Goal: Task Accomplishment & Management: Use online tool/utility

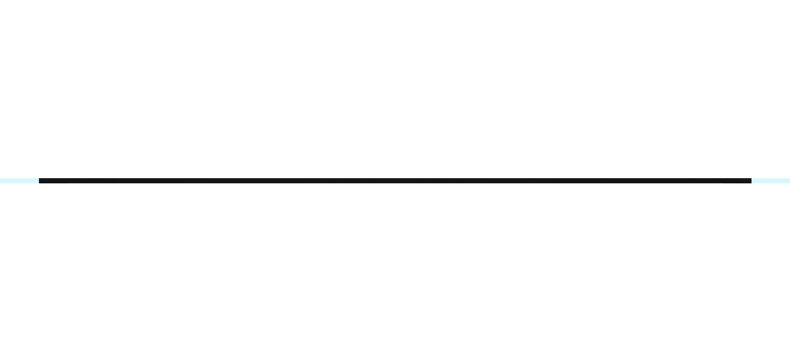
scroll to position [133, 0]
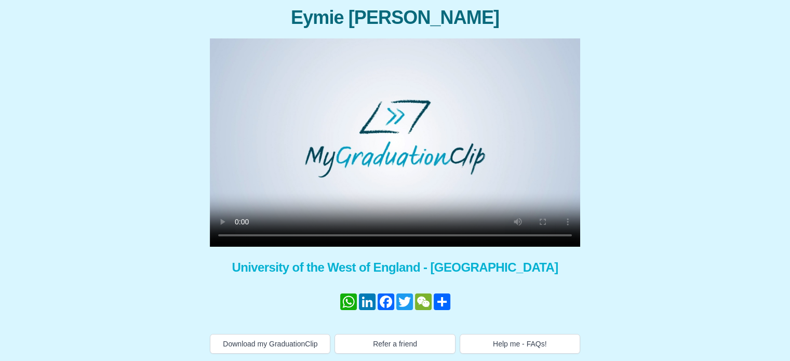
click at [252, 1] on video at bounding box center [395, 142] width 370 height 208
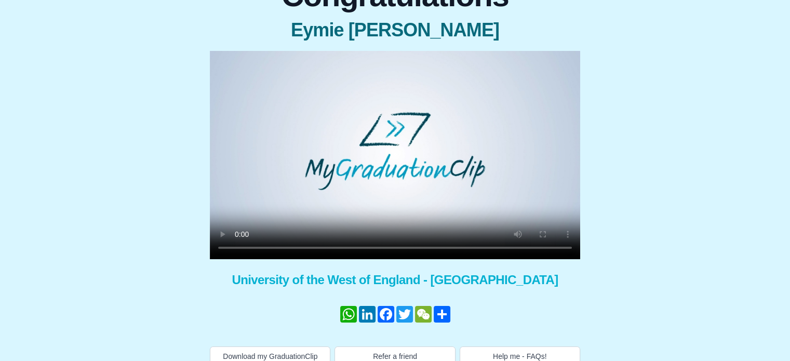
scroll to position [81, 0]
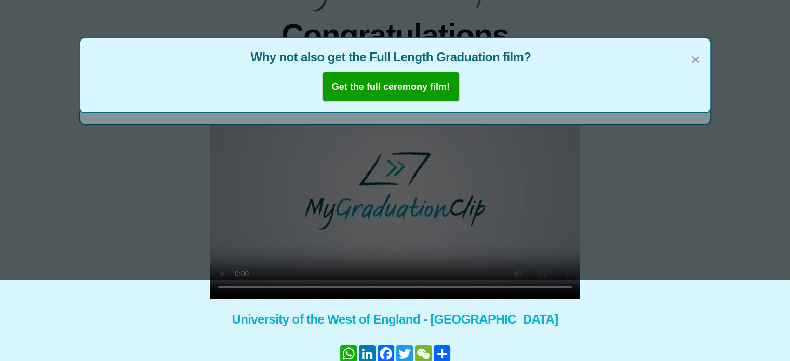
click at [252, 1] on span "Why not also get the Full Length Graduation film?" at bounding box center [394, 57] width 609 height 17
click at [252, 1] on span "×" at bounding box center [695, 60] width 8 height 22
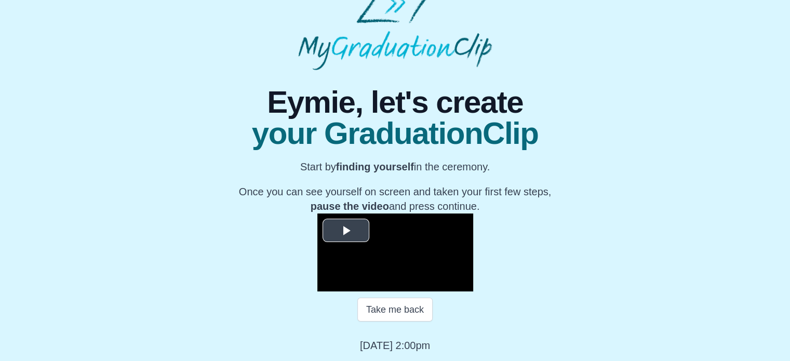
click at [346, 230] on span "Video Player" at bounding box center [346, 230] width 0 height 0
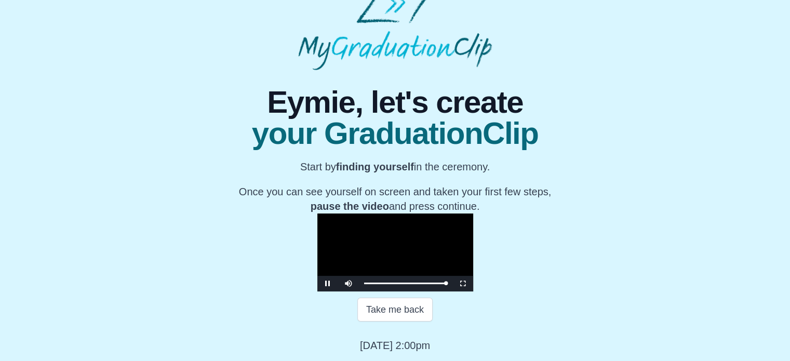
scroll to position [166, 0]
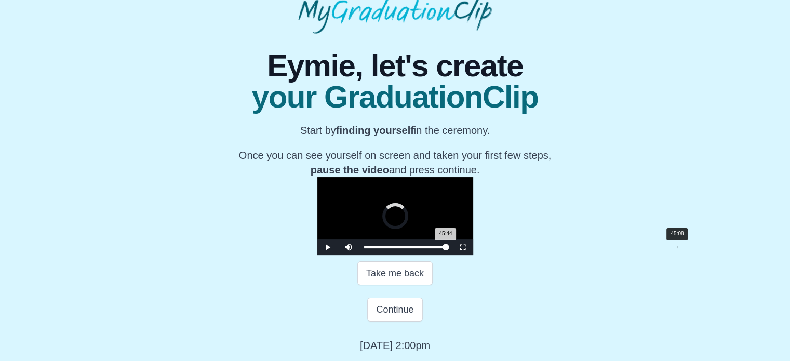
click at [452, 255] on div "Loaded : 0% 45:08 45:44 Progress : 0%" at bounding box center [405, 247] width 93 height 16
click at [473, 234] on video "Video Player" at bounding box center [395, 216] width 156 height 78
click at [328, 247] on span "Video Player" at bounding box center [328, 247] width 0 height 0
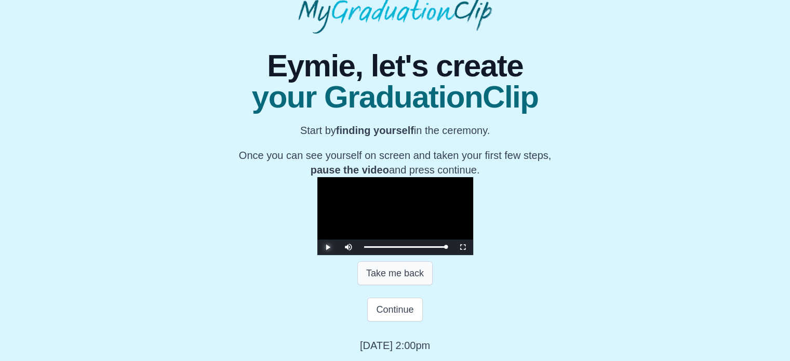
scroll to position [203, 0]
click at [395, 304] on button "Continue" at bounding box center [394, 310] width 55 height 24
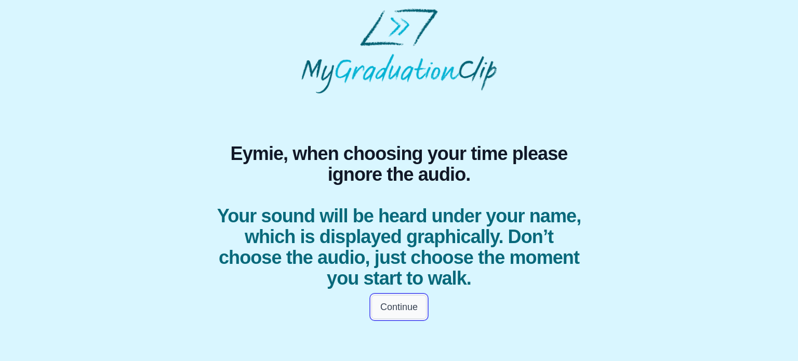
click at [395, 313] on button "Continue" at bounding box center [398, 307] width 55 height 24
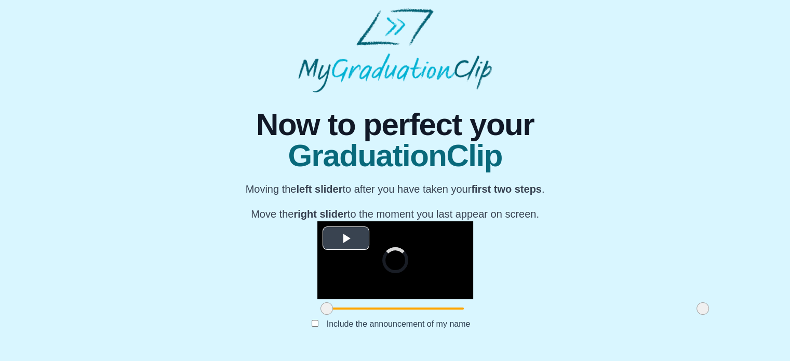
scroll to position [141, 0]
click at [346, 238] on span "Video Player" at bounding box center [346, 238] width 0 height 0
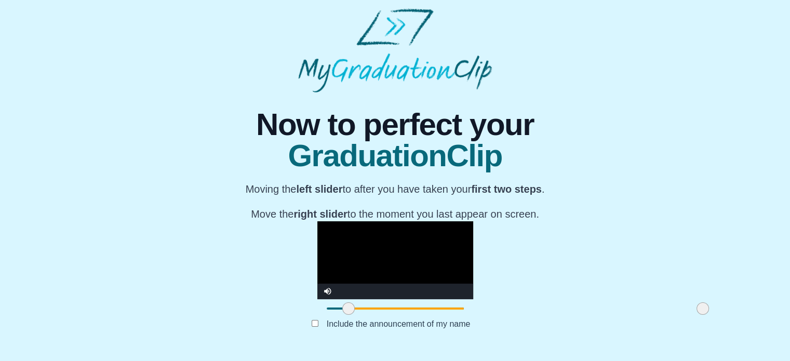
drag, startPoint x: 209, startPoint y: 309, endPoint x: 231, endPoint y: 315, distance: 22.7
click at [342, 315] on span at bounding box center [348, 308] width 12 height 12
click at [346, 313] on span at bounding box center [352, 308] width 12 height 12
drag, startPoint x: 235, startPoint y: 311, endPoint x: 242, endPoint y: 312, distance: 6.3
click at [348, 312] on span at bounding box center [354, 308] width 12 height 12
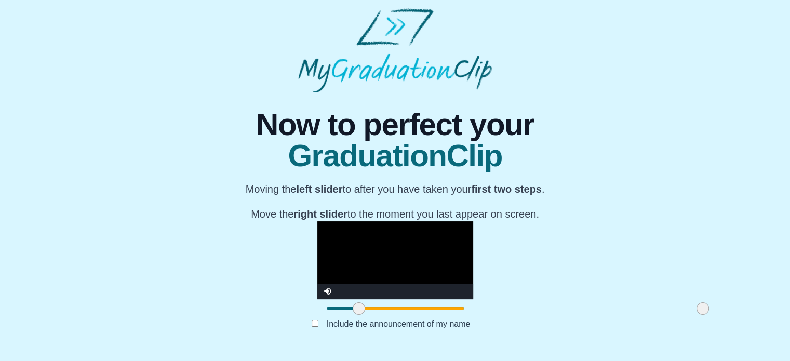
drag, startPoint x: 242, startPoint y: 312, endPoint x: 250, endPoint y: 312, distance: 8.8
click at [353, 312] on span at bounding box center [359, 308] width 12 height 12
drag, startPoint x: 247, startPoint y: 309, endPoint x: 255, endPoint y: 309, distance: 7.3
click at [365, 309] on span at bounding box center [371, 308] width 12 height 12
drag, startPoint x: 255, startPoint y: 310, endPoint x: 278, endPoint y: 310, distance: 22.9
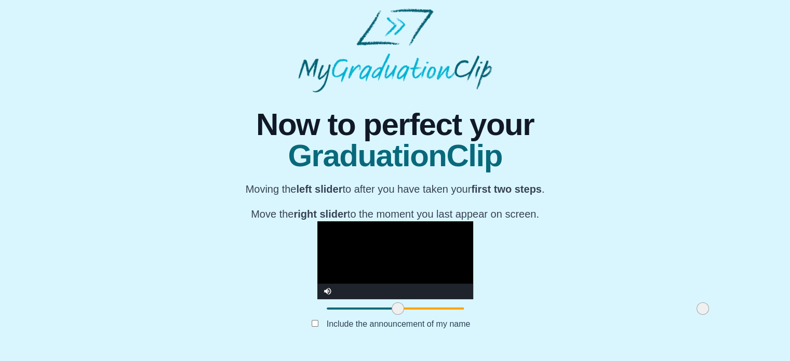
click at [392, 310] on span at bounding box center [398, 308] width 12 height 12
drag, startPoint x: 276, startPoint y: 309, endPoint x: 287, endPoint y: 307, distance: 11.5
click at [403, 307] on span at bounding box center [409, 308] width 12 height 12
drag, startPoint x: 287, startPoint y: 307, endPoint x: 296, endPoint y: 307, distance: 8.3
click at [411, 307] on span at bounding box center [417, 308] width 12 height 12
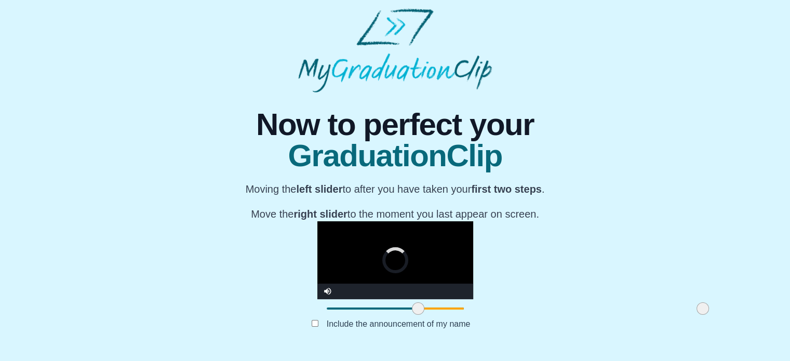
drag, startPoint x: 297, startPoint y: 307, endPoint x: 305, endPoint y: 307, distance: 8.8
click at [412, 307] on span at bounding box center [418, 308] width 12 height 12
click at [319, 326] on label "Include the announcement of my name" at bounding box center [398, 323] width 160 height 17
drag, startPoint x: 303, startPoint y: 309, endPoint x: 322, endPoint y: 307, distance: 19.2
click at [437, 308] on span at bounding box center [443, 308] width 12 height 12
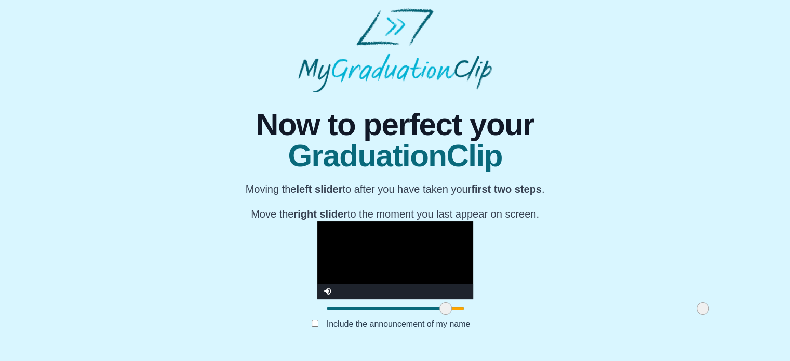
click at [317, 230] on video "Video Player" at bounding box center [395, 260] width 156 height 78
drag, startPoint x: 325, startPoint y: 310, endPoint x: 313, endPoint y: 311, distance: 12.5
click at [439, 311] on span at bounding box center [445, 308] width 12 height 12
click at [317, 230] on video "Video Player" at bounding box center [395, 260] width 156 height 78
click at [431, 310] on span at bounding box center [437, 308] width 12 height 12
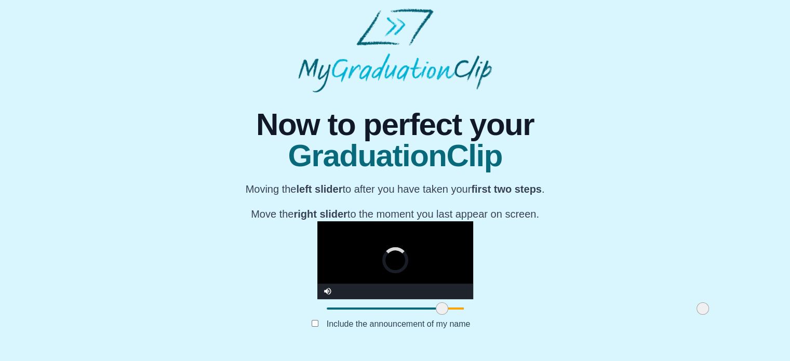
drag, startPoint x: 320, startPoint y: 310, endPoint x: 325, endPoint y: 311, distance: 5.3
click at [436, 311] on span at bounding box center [442, 308] width 12 height 12
click at [442, 311] on span at bounding box center [448, 308] width 12 height 12
drag, startPoint x: 326, startPoint y: 311, endPoint x: 391, endPoint y: 311, distance: 64.9
click at [506, 311] on span at bounding box center [512, 308] width 12 height 12
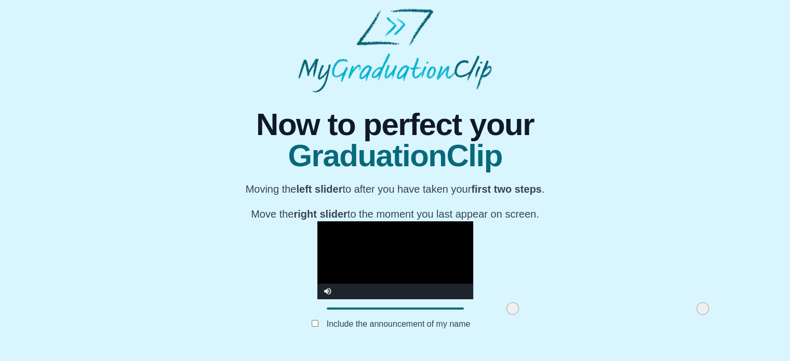
click at [391, 230] on video "Video Player" at bounding box center [395, 260] width 156 height 78
click at [511, 310] on span at bounding box center [517, 308] width 12 height 12
click at [425, 221] on video "Video Player" at bounding box center [395, 260] width 156 height 78
drag, startPoint x: 398, startPoint y: 311, endPoint x: 408, endPoint y: 310, distance: 10.0
click at [520, 310] on span at bounding box center [526, 308] width 12 height 12
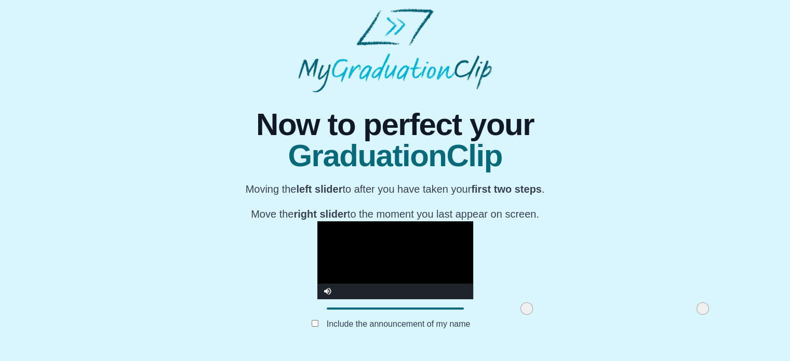
click at [406, 239] on video "Video Player" at bounding box center [395, 260] width 156 height 78
drag, startPoint x: 410, startPoint y: 311, endPoint x: 426, endPoint y: 311, distance: 15.6
click at [525, 311] on span at bounding box center [531, 308] width 12 height 12
click at [418, 221] on video "Video Player" at bounding box center [395, 260] width 156 height 78
drag, startPoint x: 420, startPoint y: 313, endPoint x: 427, endPoint y: 313, distance: 7.3
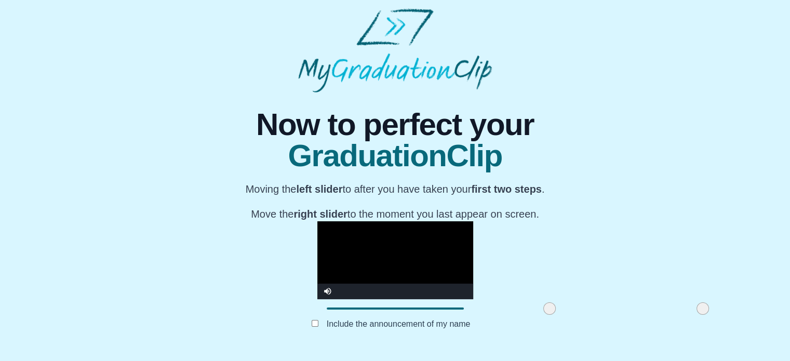
click at [543, 313] on span at bounding box center [549, 308] width 12 height 12
click at [435, 251] on video "Video Player" at bounding box center [395, 260] width 156 height 78
drag, startPoint x: 431, startPoint y: 311, endPoint x: 438, endPoint y: 311, distance: 6.8
click at [550, 311] on span at bounding box center [556, 308] width 12 height 12
click at [444, 235] on video "Video Player" at bounding box center [395, 260] width 156 height 78
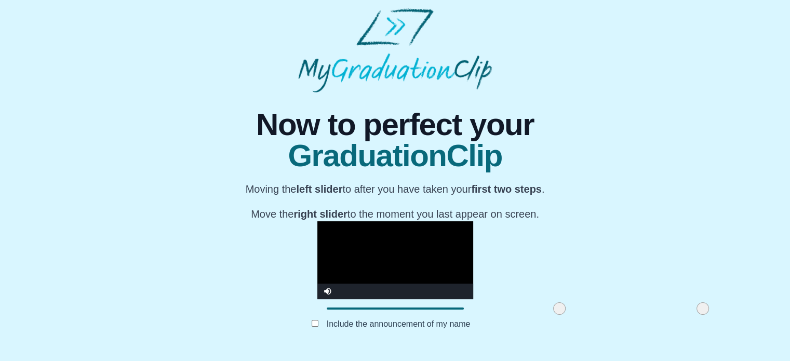
click at [553, 310] on span at bounding box center [559, 308] width 12 height 12
click at [448, 259] on video "Video Player" at bounding box center [395, 260] width 156 height 78
drag, startPoint x: 579, startPoint y: 313, endPoint x: 592, endPoint y: 313, distance: 13.5
click at [592, 313] on div "**********" at bounding box center [394, 221] width 773 height 258
click at [473, 221] on video "Video Player" at bounding box center [395, 260] width 156 height 78
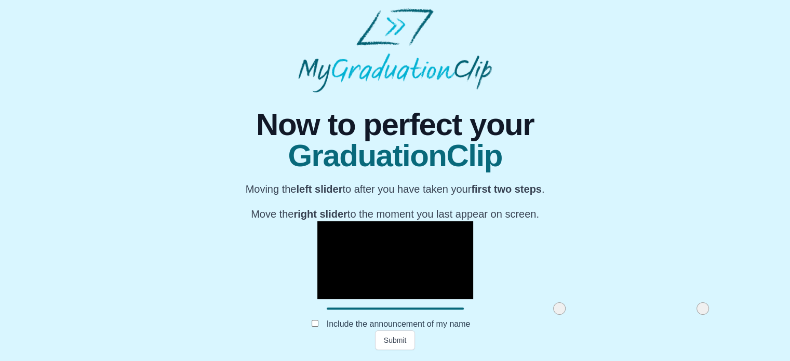
drag, startPoint x: 580, startPoint y: 309, endPoint x: 601, endPoint y: 314, distance: 21.9
click at [601, 314] on div "**********" at bounding box center [394, 221] width 773 height 258
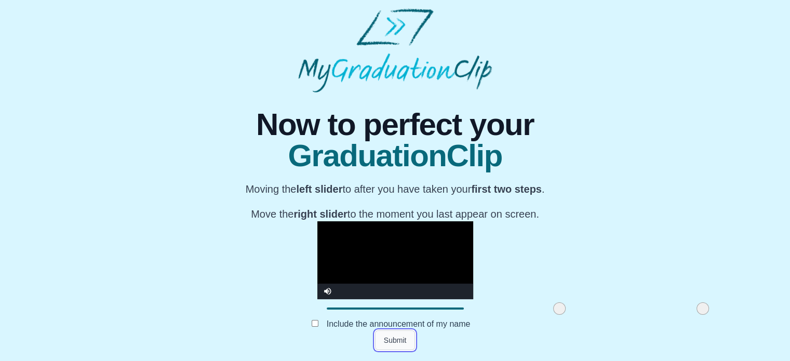
click at [379, 340] on button "Submit" at bounding box center [395, 340] width 41 height 20
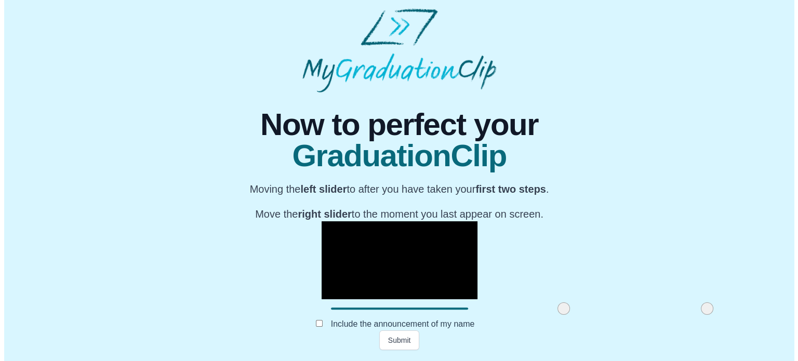
scroll to position [0, 0]
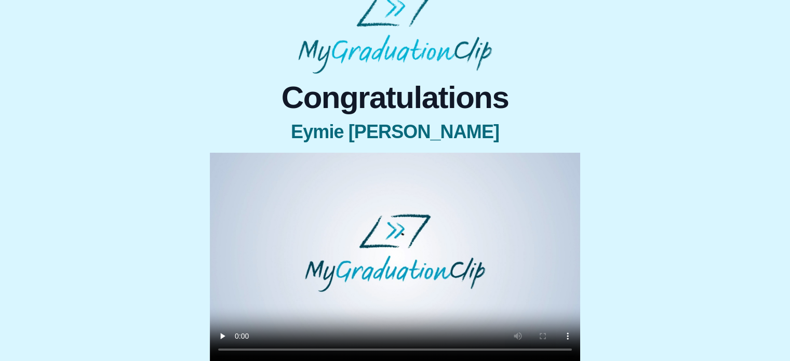
scroll to position [104, 0]
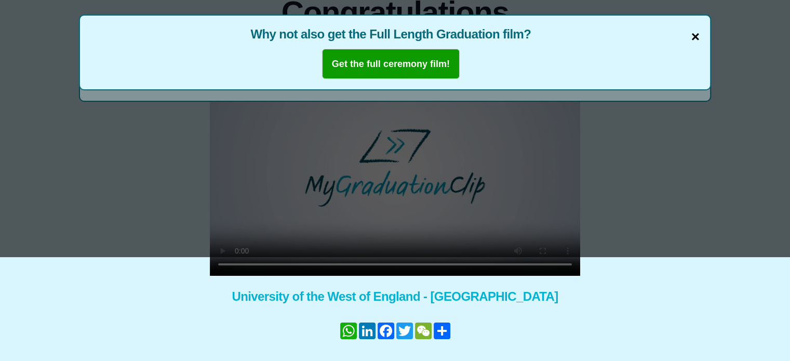
click at [693, 35] on span "×" at bounding box center [695, 37] width 8 height 22
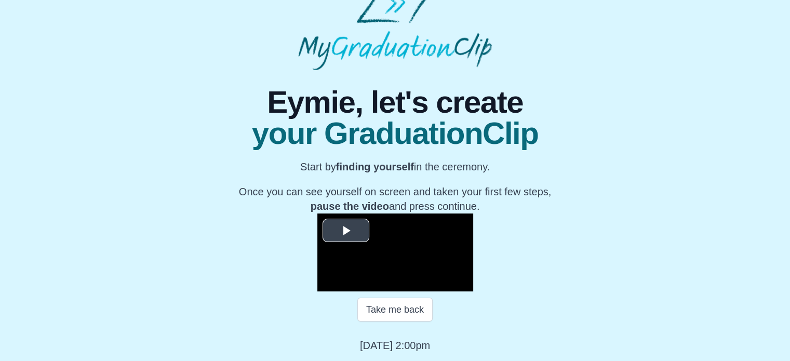
scroll to position [156, 0]
click at [317, 213] on video "Video Player" at bounding box center [395, 252] width 156 height 78
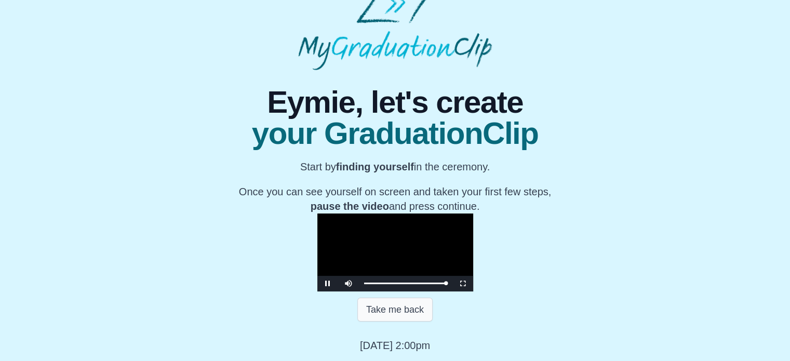
scroll to position [166, 0]
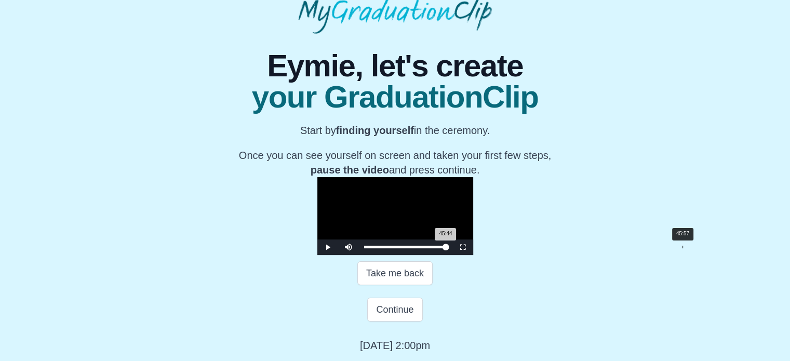
click at [446, 248] on div "45:44 Progress : 0%" at bounding box center [405, 247] width 82 height 3
click at [446, 248] on div "45:35 Progress : 0%" at bounding box center [405, 247] width 82 height 3
click at [328, 247] on span "Video Player" at bounding box center [328, 247] width 0 height 0
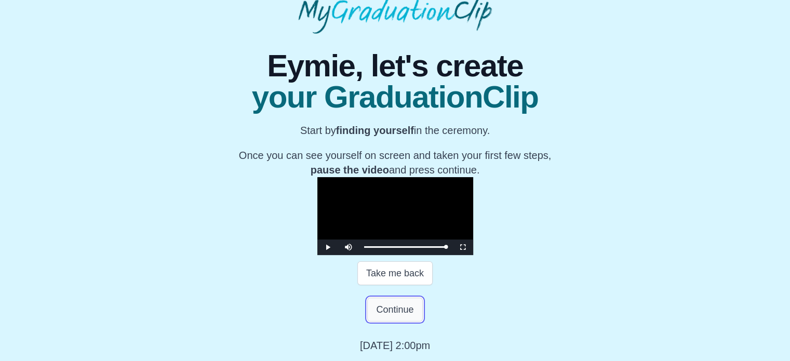
click at [406, 322] on button "Continue" at bounding box center [394, 310] width 55 height 24
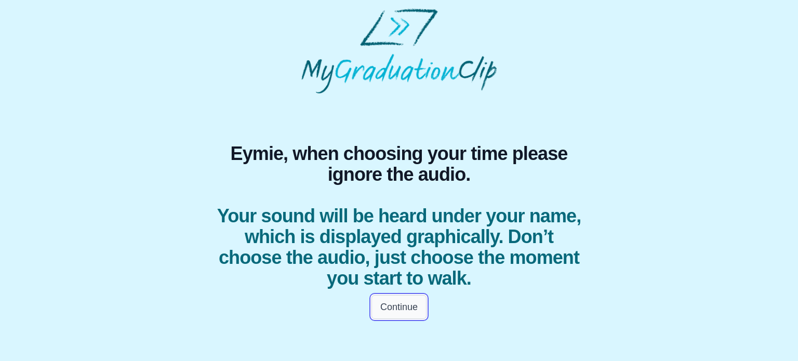
click at [418, 300] on button "Continue" at bounding box center [398, 307] width 55 height 24
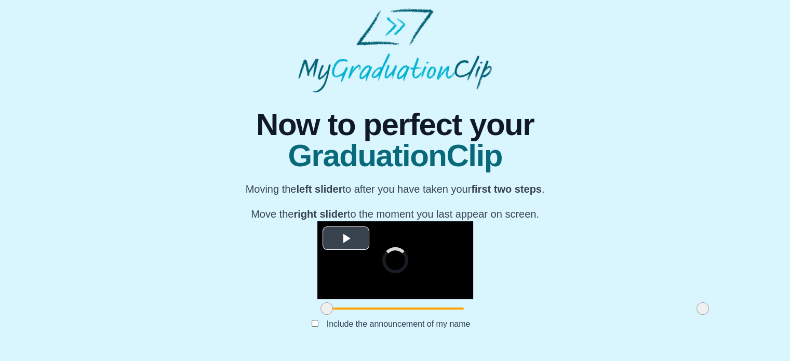
scroll to position [141, 0]
click at [346, 238] on span "Video Player" at bounding box center [346, 238] width 0 height 0
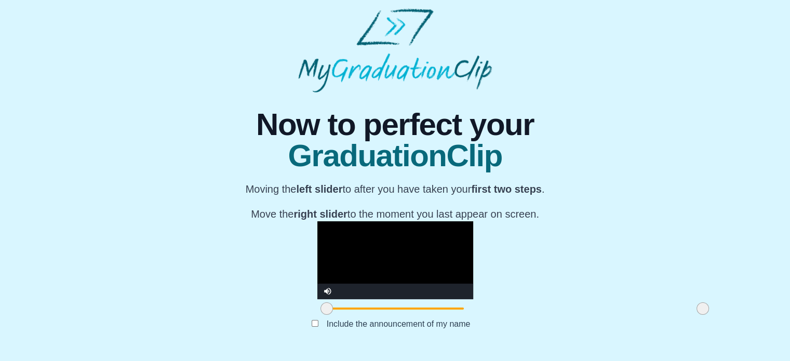
click at [317, 233] on video "Video Player" at bounding box center [395, 260] width 156 height 78
drag, startPoint x: 210, startPoint y: 311, endPoint x: 216, endPoint y: 311, distance: 6.2
click at [323, 311] on span at bounding box center [329, 308] width 12 height 12
click at [317, 221] on video "Video Player" at bounding box center [395, 260] width 156 height 78
drag, startPoint x: 217, startPoint y: 311, endPoint x: 231, endPoint y: 311, distance: 14.5
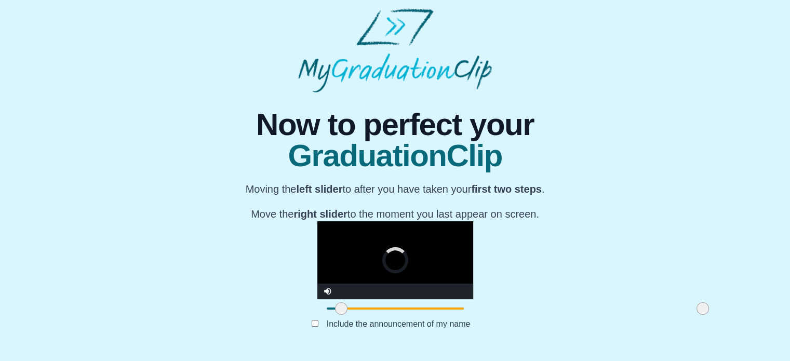
click at [335, 311] on span at bounding box center [341, 308] width 12 height 12
click at [317, 221] on video "Video Player" at bounding box center [395, 260] width 156 height 78
drag, startPoint x: 225, startPoint y: 313, endPoint x: 242, endPoint y: 310, distance: 16.9
click at [355, 310] on span at bounding box center [361, 308] width 12 height 12
click at [317, 221] on video "Video Player" at bounding box center [395, 260] width 156 height 78
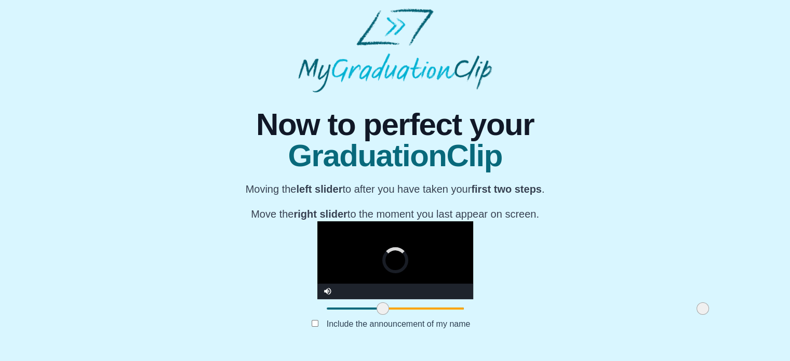
drag, startPoint x: 245, startPoint y: 311, endPoint x: 268, endPoint y: 309, distance: 22.9
click at [377, 309] on span at bounding box center [383, 308] width 12 height 12
drag, startPoint x: 267, startPoint y: 308, endPoint x: 294, endPoint y: 307, distance: 26.5
click at [396, 307] on span at bounding box center [402, 308] width 12 height 12
click at [317, 240] on video "Video Player" at bounding box center [395, 260] width 156 height 78
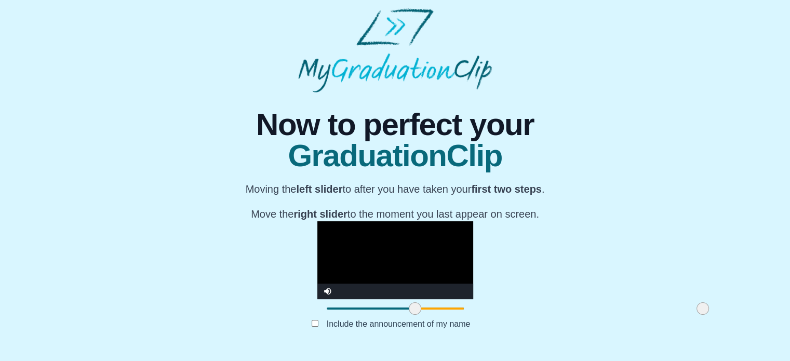
click at [409, 307] on span at bounding box center [415, 308] width 12 height 12
click at [317, 222] on video "Video Player" at bounding box center [395, 260] width 156 height 78
click at [359, 326] on label "Include the announcement of my name" at bounding box center [398, 323] width 160 height 17
drag, startPoint x: 580, startPoint y: 313, endPoint x: 604, endPoint y: 313, distance: 23.4
click at [604, 313] on div "**********" at bounding box center [394, 221] width 773 height 258
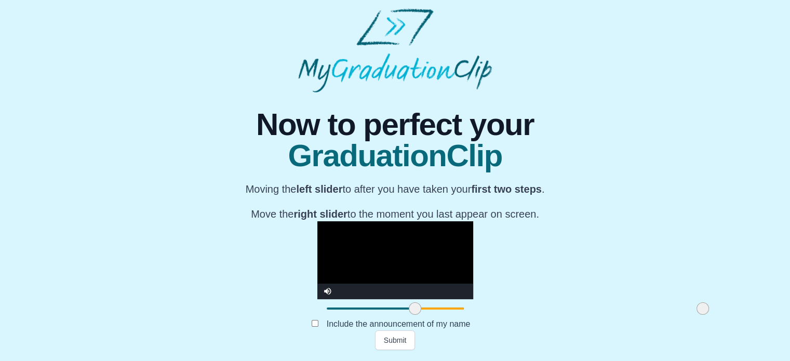
click at [473, 221] on video "Video Player" at bounding box center [395, 260] width 156 height 78
click at [391, 339] on button "Submit" at bounding box center [395, 340] width 41 height 20
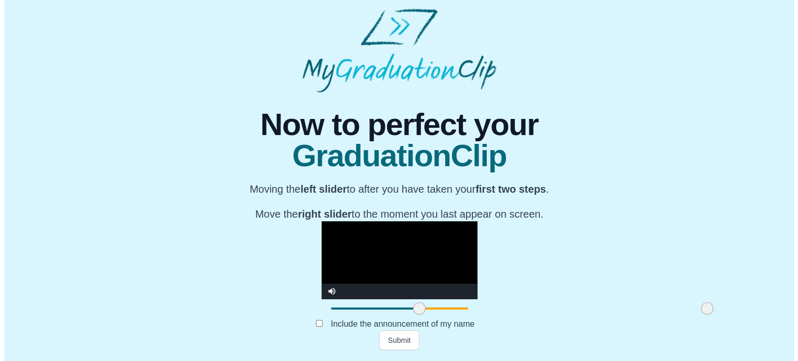
scroll to position [0, 0]
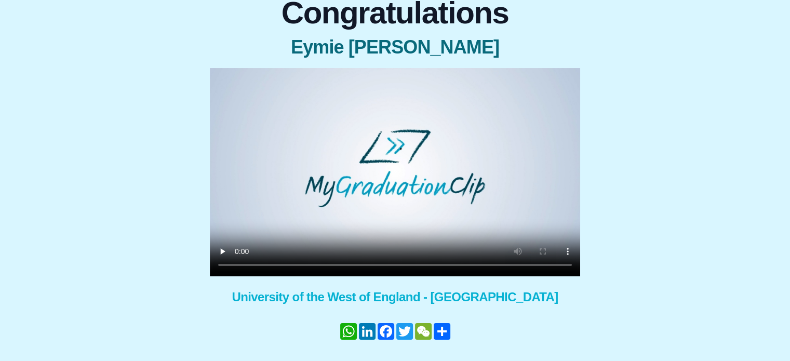
scroll to position [104, 0]
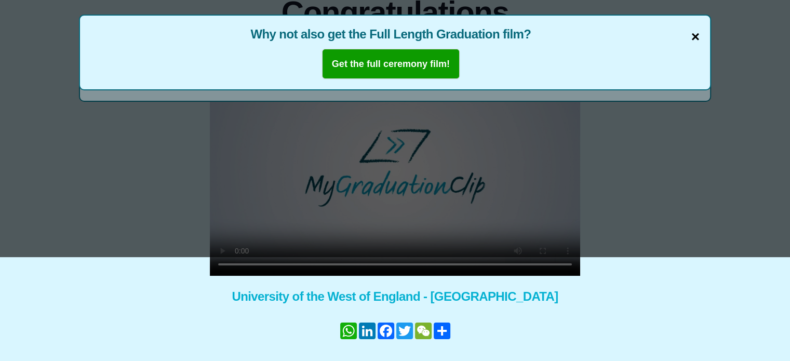
click at [694, 37] on span "×" at bounding box center [695, 37] width 8 height 22
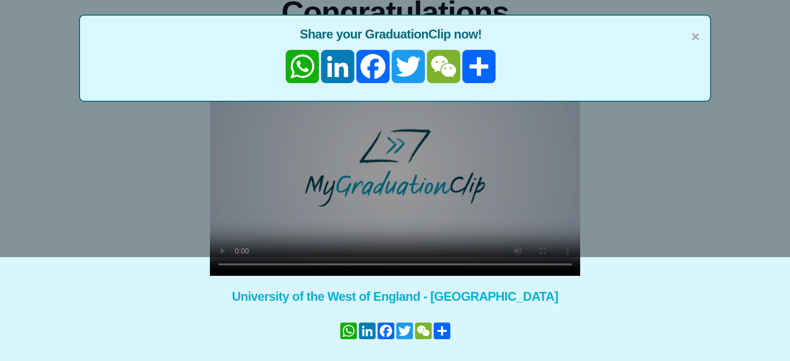
scroll to position [133, 0]
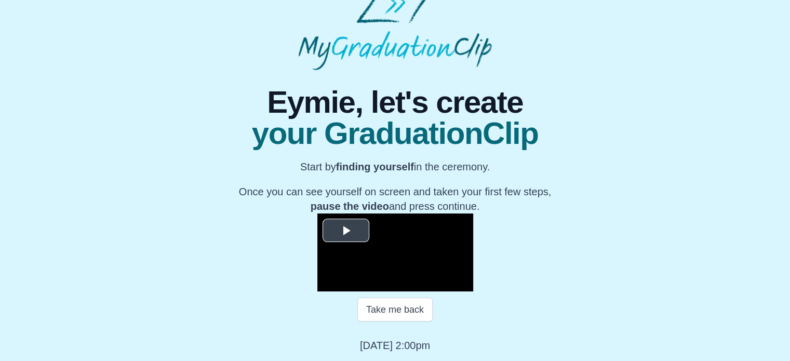
scroll to position [156, 0]
click at [346, 230] on span "Video Player" at bounding box center [346, 230] width 0 height 0
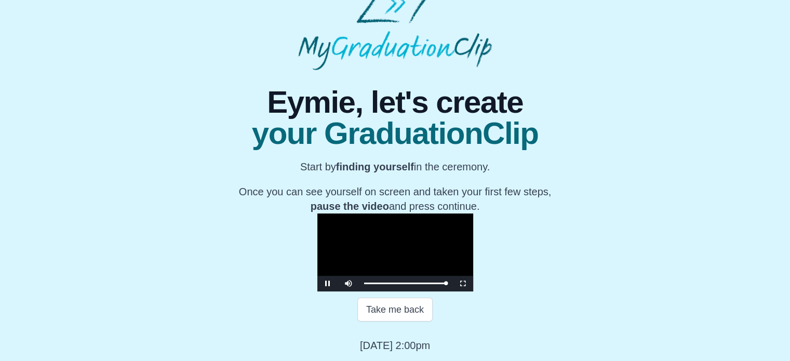
click at [416, 215] on video "Video Player" at bounding box center [395, 252] width 156 height 78
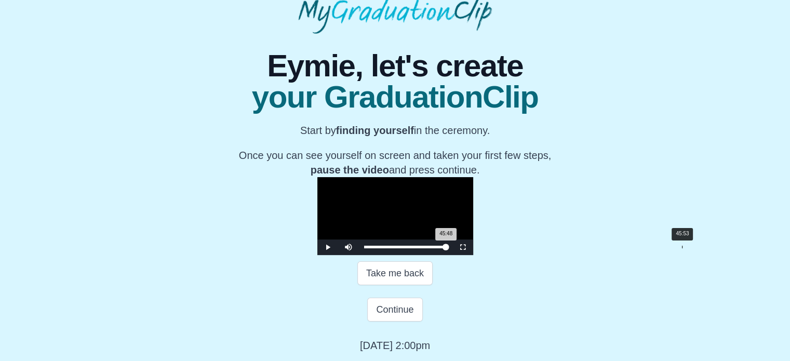
click at [446, 248] on div "45:48 Progress : 0%" at bounding box center [405, 247] width 82 height 3
click at [473, 232] on video "Video Player" at bounding box center [395, 216] width 156 height 78
click at [328, 247] on span "Video Player" at bounding box center [328, 247] width 0 height 0
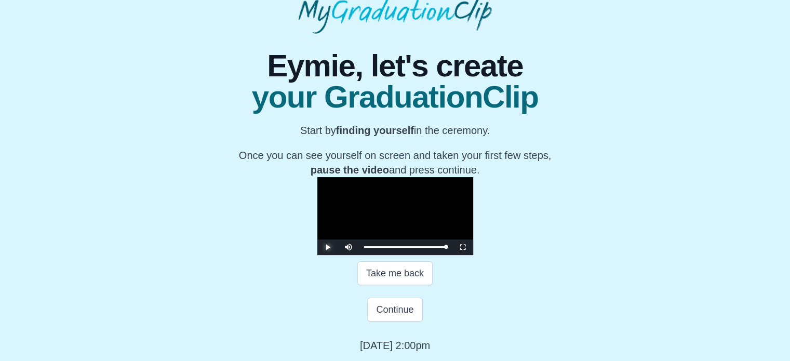
click at [328, 247] on span "Video Player" at bounding box center [328, 247] width 0 height 0
click at [418, 322] on button "Continue" at bounding box center [394, 310] width 55 height 24
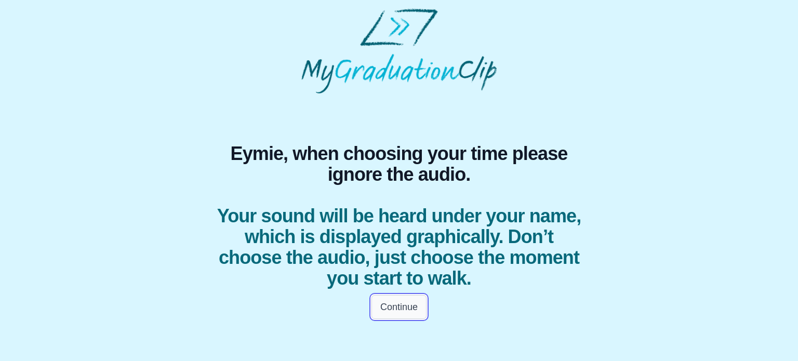
click at [401, 305] on button "Continue" at bounding box center [398, 307] width 55 height 24
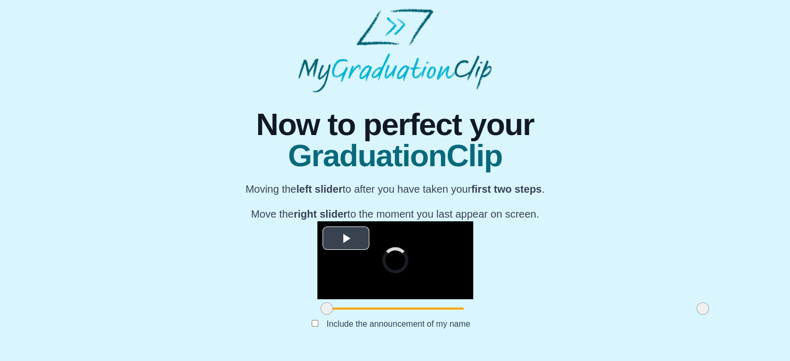
scroll to position [141, 0]
click at [346, 238] on span "Video Player" at bounding box center [346, 238] width 0 height 0
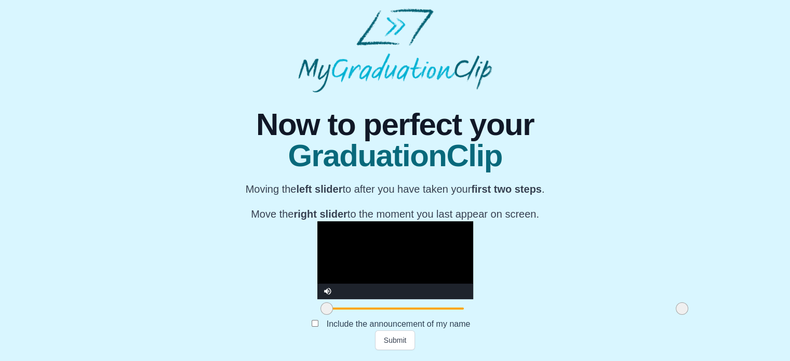
drag, startPoint x: 584, startPoint y: 311, endPoint x: 563, endPoint y: 315, distance: 21.1
click at [676, 315] on span at bounding box center [682, 308] width 12 height 12
click at [473, 221] on video "Video Player" at bounding box center [395, 260] width 156 height 78
drag, startPoint x: 561, startPoint y: 315, endPoint x: 542, endPoint y: 314, distance: 18.7
click at [657, 314] on span at bounding box center [663, 308] width 12 height 12
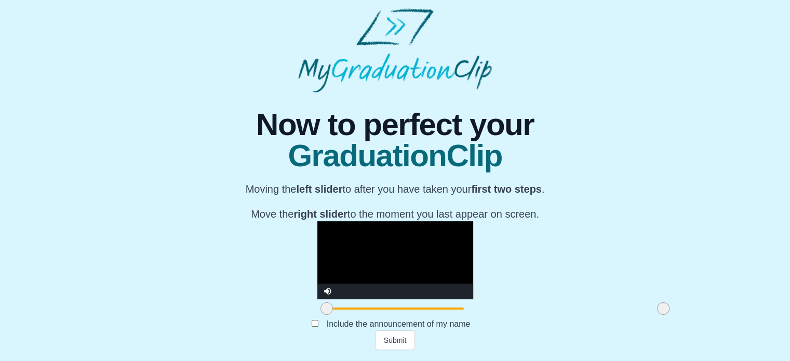
click at [473, 221] on video "Video Player" at bounding box center [395, 260] width 156 height 78
drag, startPoint x: 536, startPoint y: 309, endPoint x: 509, endPoint y: 311, distance: 27.1
click at [647, 311] on span at bounding box center [653, 308] width 12 height 12
click at [473, 221] on video "Video Player" at bounding box center [395, 260] width 156 height 78
drag, startPoint x: 513, startPoint y: 310, endPoint x: 493, endPoint y: 310, distance: 19.7
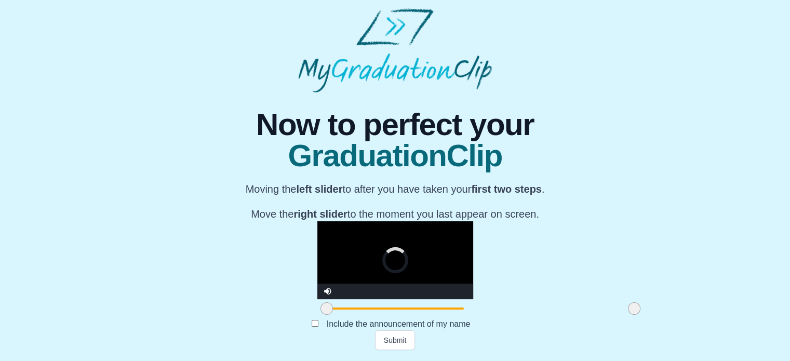
click at [628, 310] on span at bounding box center [634, 308] width 12 height 12
drag, startPoint x: 501, startPoint y: 312, endPoint x: 528, endPoint y: 304, distance: 28.0
click at [632, 304] on div at bounding box center [641, 308] width 19 height 19
click at [473, 221] on video "Video Player" at bounding box center [395, 260] width 156 height 78
click at [633, 311] on span at bounding box center [639, 308] width 12 height 12
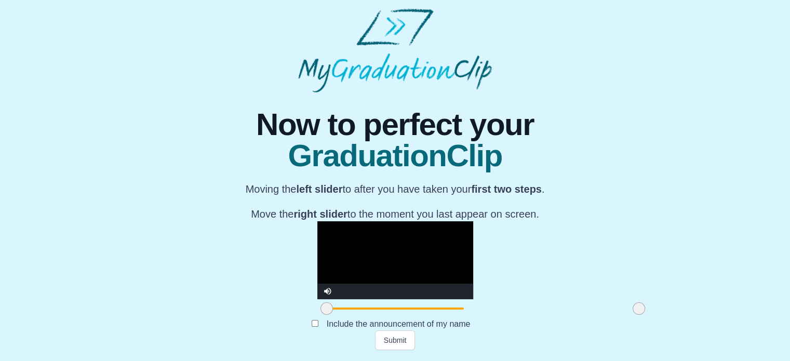
click at [473, 232] on video "Video Player" at bounding box center [395, 260] width 156 height 78
click at [632, 313] on span at bounding box center [638, 308] width 12 height 12
click at [473, 221] on video "Video Player" at bounding box center [395, 260] width 156 height 78
click at [627, 307] on span at bounding box center [633, 308] width 12 height 12
click at [473, 238] on video "Video Player" at bounding box center [395, 260] width 156 height 78
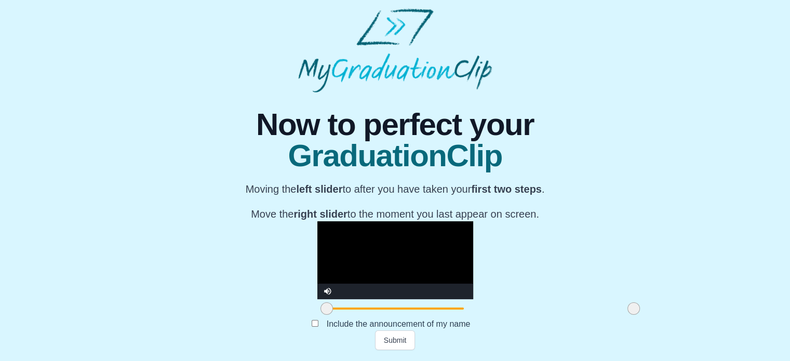
click at [627, 315] on span at bounding box center [633, 308] width 12 height 12
click at [329, 322] on label "Include the announcement of my name" at bounding box center [398, 323] width 160 height 17
click at [406, 347] on button "Submit" at bounding box center [395, 340] width 41 height 20
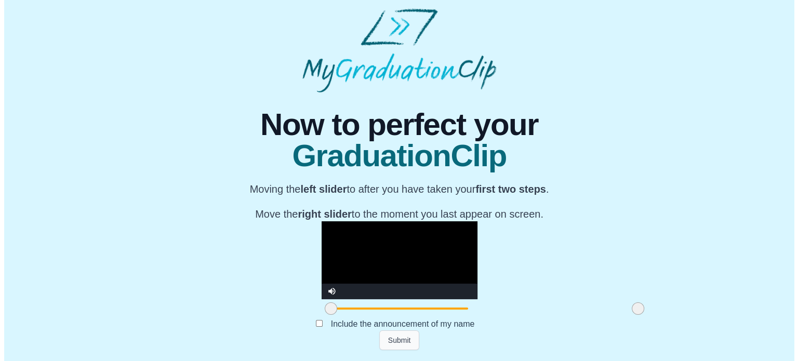
scroll to position [0, 0]
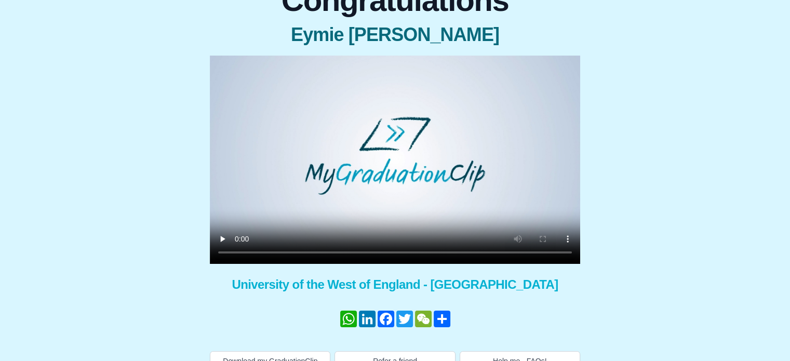
scroll to position [133, 0]
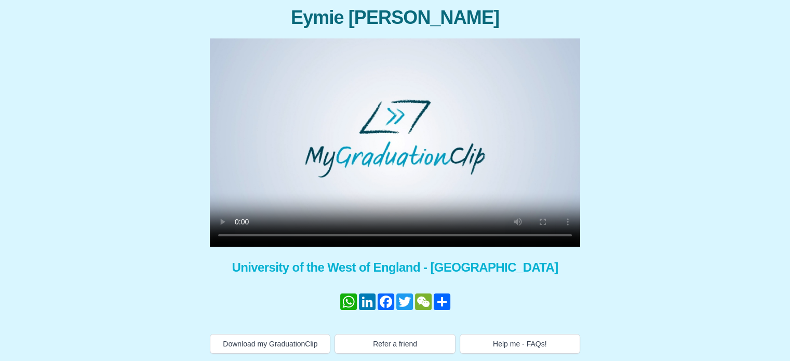
click at [251, 187] on video at bounding box center [395, 142] width 370 height 208
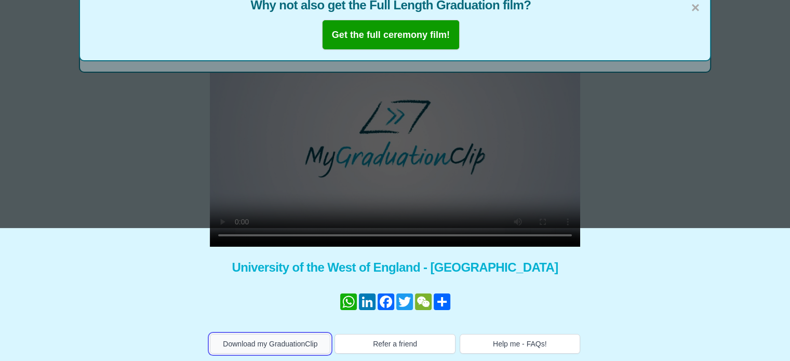
click at [253, 335] on button "Download my GraduationClip" at bounding box center [270, 344] width 121 height 20
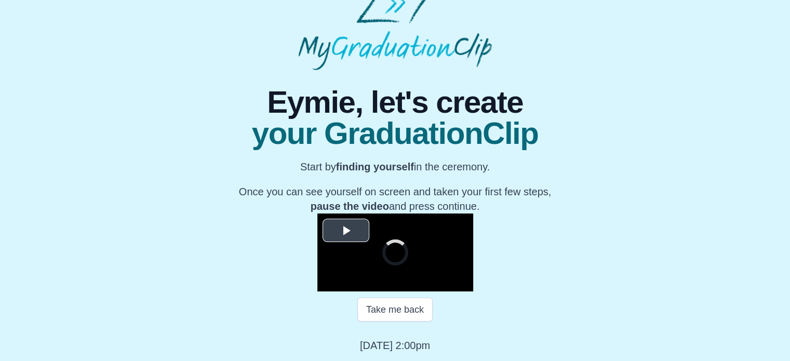
scroll to position [166, 0]
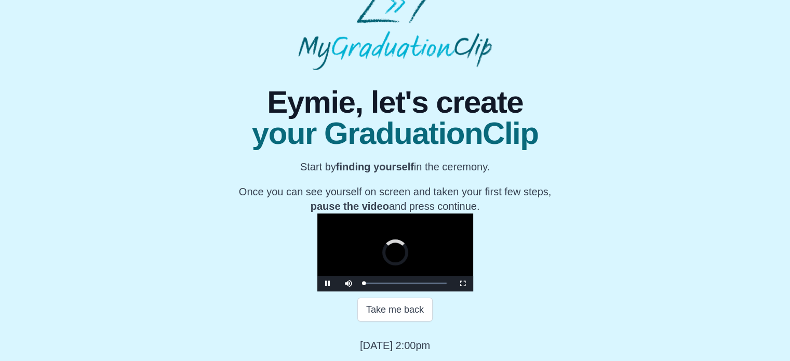
click at [328, 213] on video "Video Player" at bounding box center [395, 252] width 156 height 78
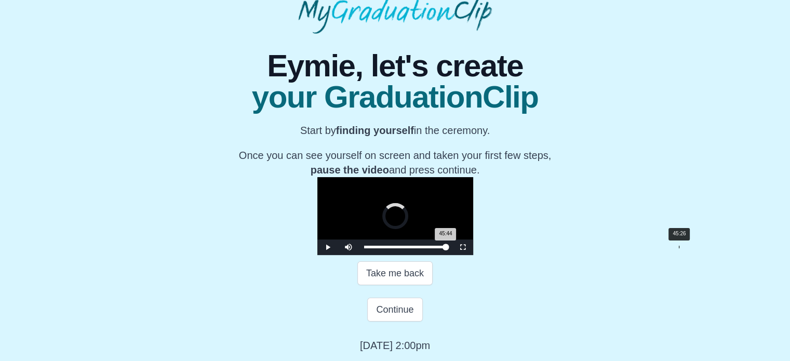
click at [446, 248] on div "45:44 Progress : 0%" at bounding box center [405, 247] width 82 height 3
click at [445, 248] on div "45:03 Progress : 0%" at bounding box center [404, 247] width 81 height 3
click at [328, 247] on span "Video Player" at bounding box center [328, 247] width 0 height 0
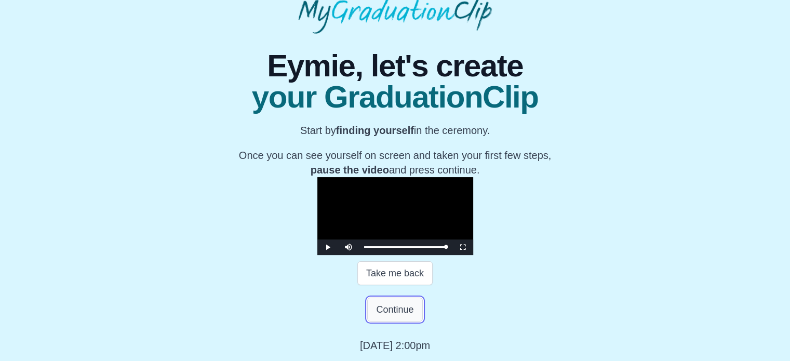
click at [403, 322] on button "Continue" at bounding box center [394, 310] width 55 height 24
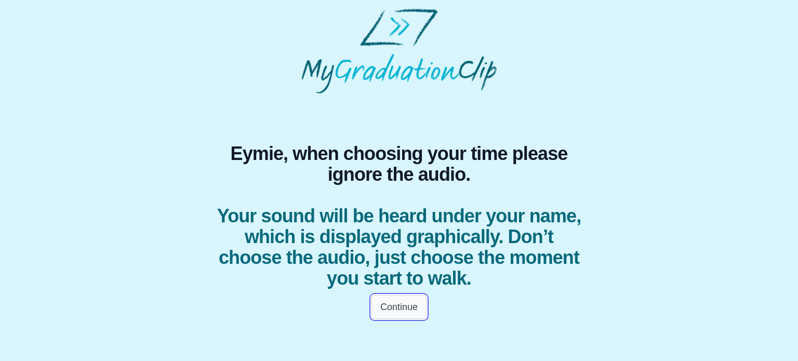
click at [408, 308] on button "Continue" at bounding box center [398, 307] width 55 height 24
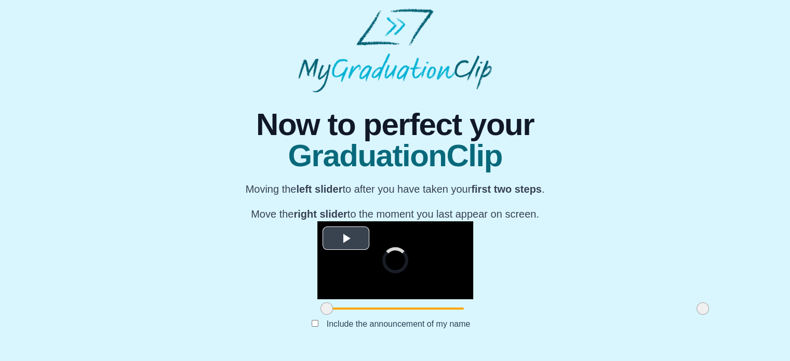
scroll to position [141, 0]
